Goal: Register for event/course

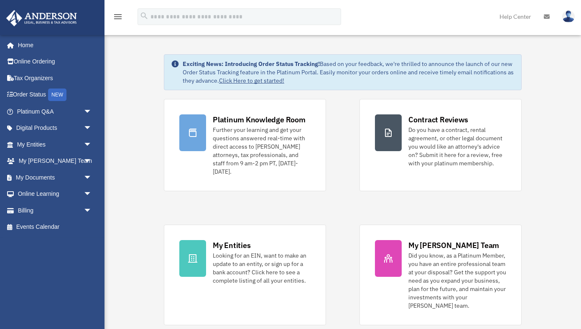
click at [42, 19] on img at bounding box center [42, 18] width 76 height 16
click at [30, 98] on link "Order Status NEW" at bounding box center [55, 94] width 99 height 17
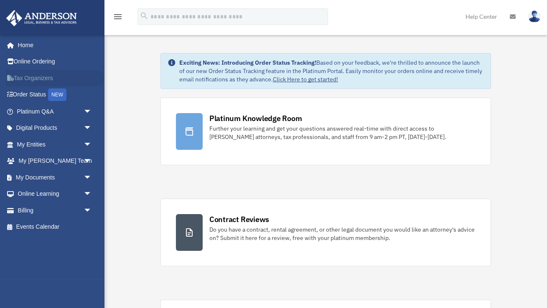
click at [47, 79] on link "Tax Organizers" at bounding box center [55, 78] width 99 height 17
click at [86, 112] on span "arrow_drop_down" at bounding box center [92, 111] width 17 height 17
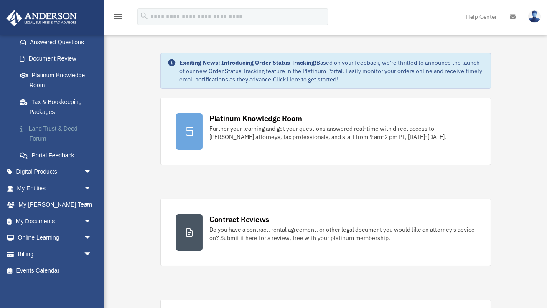
scroll to position [136, 0]
click at [89, 173] on span "arrow_drop_down" at bounding box center [92, 171] width 17 height 17
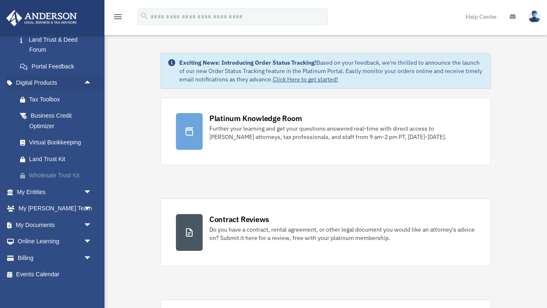
scroll to position [228, 0]
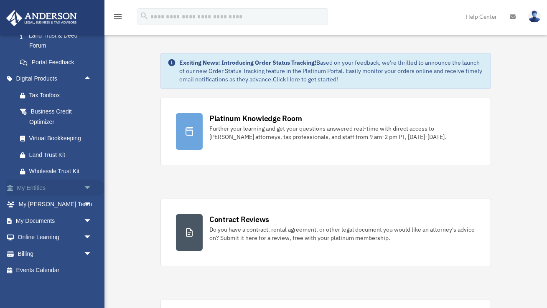
click at [88, 188] on span "arrow_drop_down" at bounding box center [92, 188] width 17 height 17
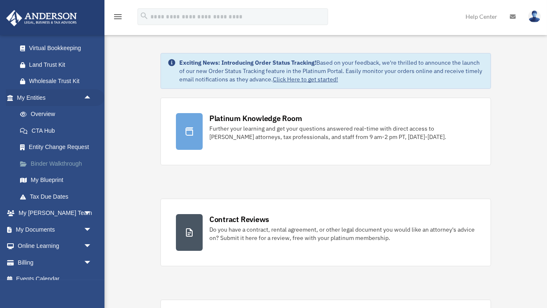
scroll to position [328, 0]
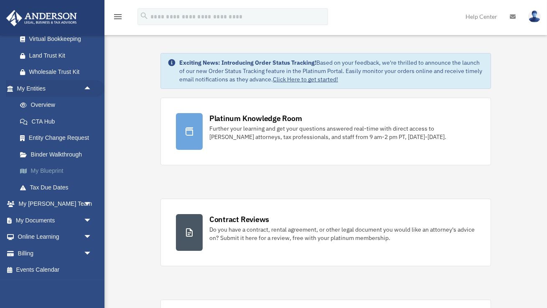
click at [49, 171] on link "My Blueprint" at bounding box center [58, 171] width 93 height 17
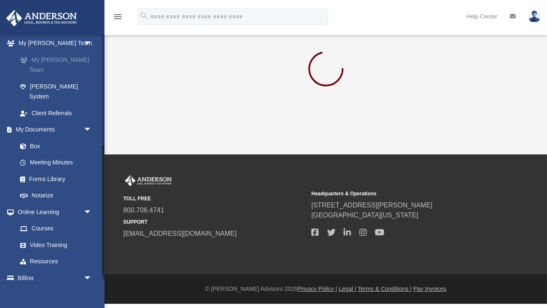
scroll to position [221, 0]
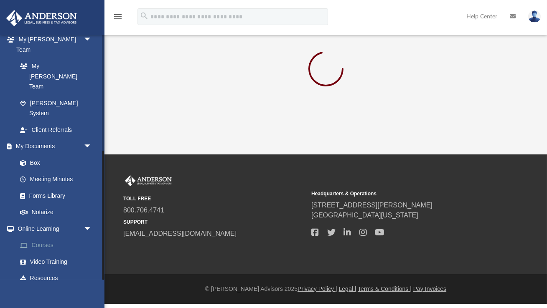
click at [43, 237] on link "Courses" at bounding box center [58, 245] width 93 height 17
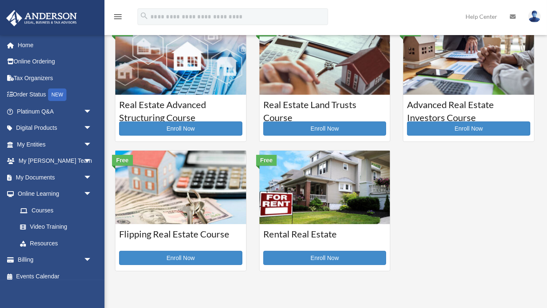
scroll to position [169, 0]
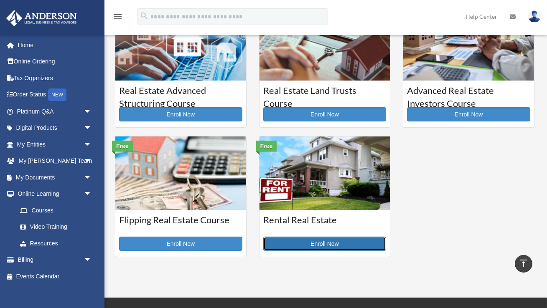
click at [342, 245] on link "Enroll Now" at bounding box center [324, 244] width 123 height 14
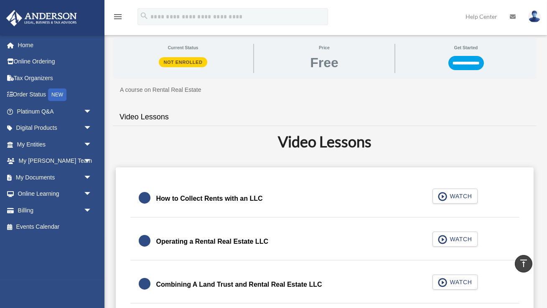
scroll to position [124, 0]
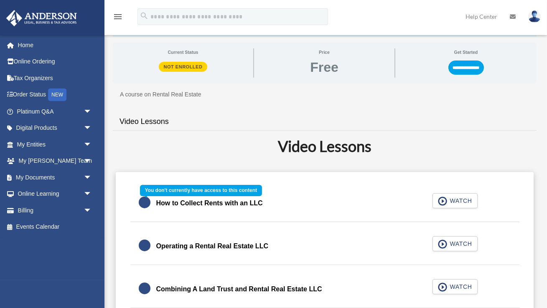
click at [464, 199] on div "How to Collect Rents with an LLC WATCH" at bounding box center [324, 203] width 409 height 37
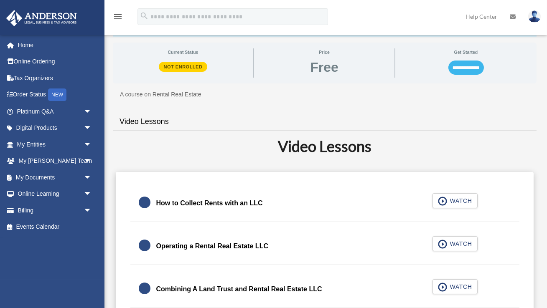
click at [476, 65] on input "**********" at bounding box center [466, 68] width 36 height 14
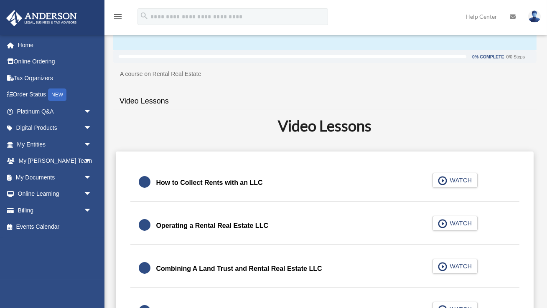
scroll to position [114, 0]
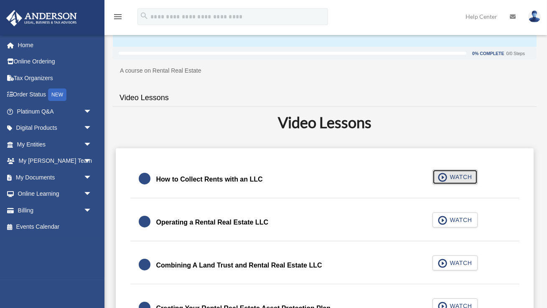
click at [457, 177] on span "WATCH" at bounding box center [459, 177] width 25 height 8
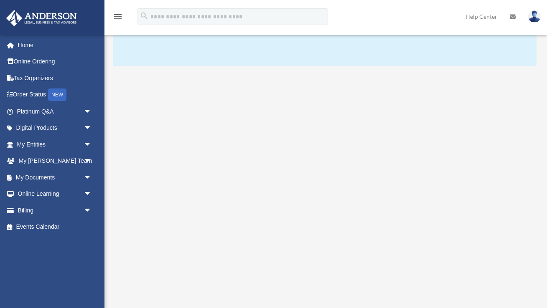
scroll to position [104, 0]
